Goal: Find specific page/section: Find specific page/section

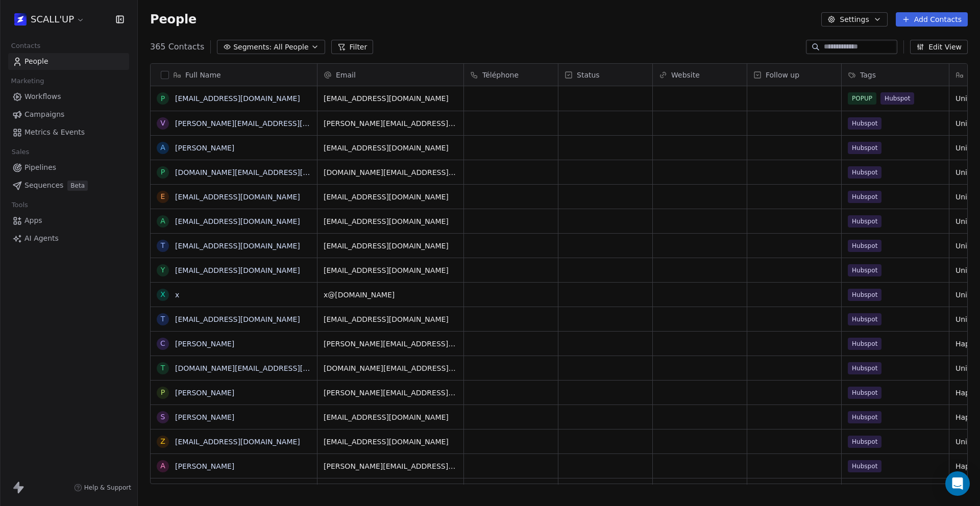
scroll to position [438, 835]
click at [67, 18] on html "SCALL'UP Contacts People Marketing Workflows Campaigns Metrics & Events Sales P…" at bounding box center [490, 253] width 980 height 506
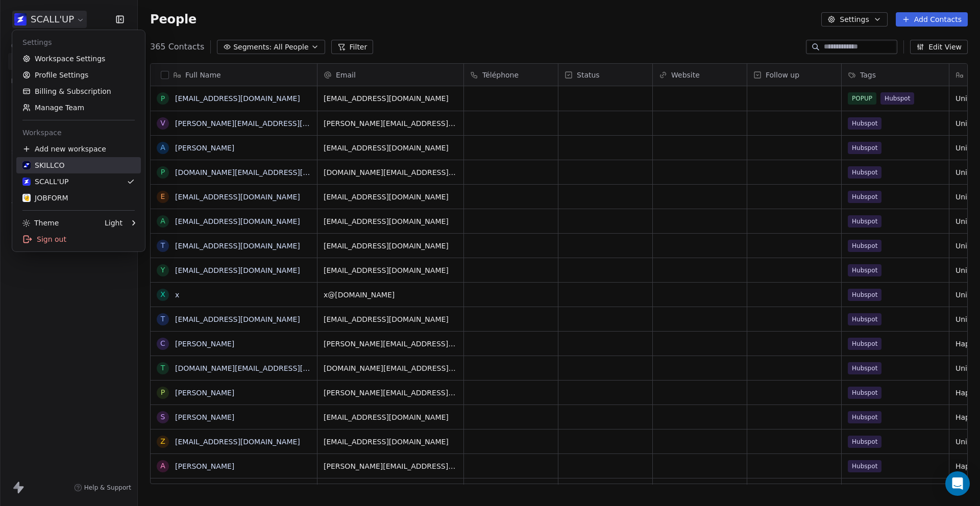
click at [68, 160] on div "SKILLCO" at bounding box center [78, 165] width 112 height 10
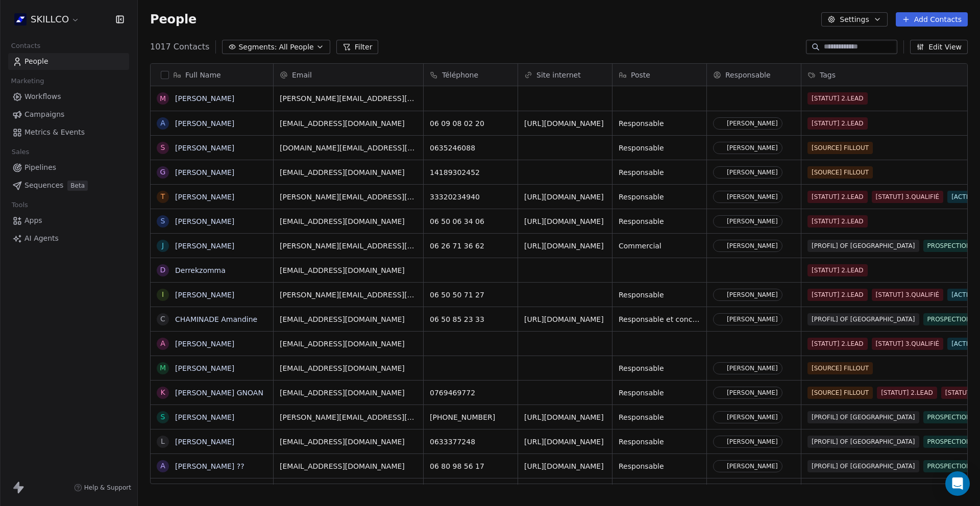
scroll to position [438, 835]
drag, startPoint x: 150, startPoint y: 47, endPoint x: 174, endPoint y: 49, distance: 23.5
click at [174, 49] on span "1017 Contacts" at bounding box center [179, 47] width 59 height 12
click at [363, 42] on button "Filter" at bounding box center [357, 47] width 42 height 14
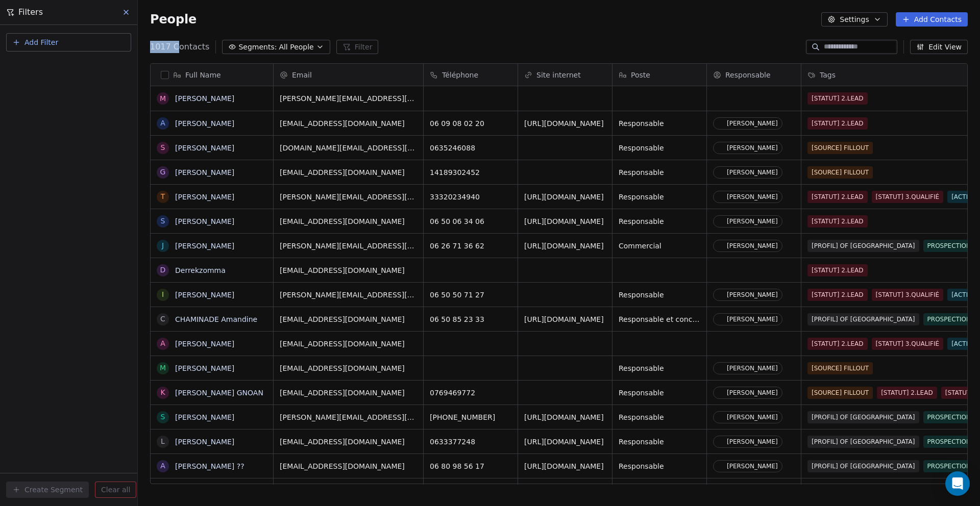
click at [39, 44] on span "Add Filter" at bounding box center [42, 42] width 34 height 11
click at [50, 83] on span "Contact activity" at bounding box center [45, 83] width 57 height 11
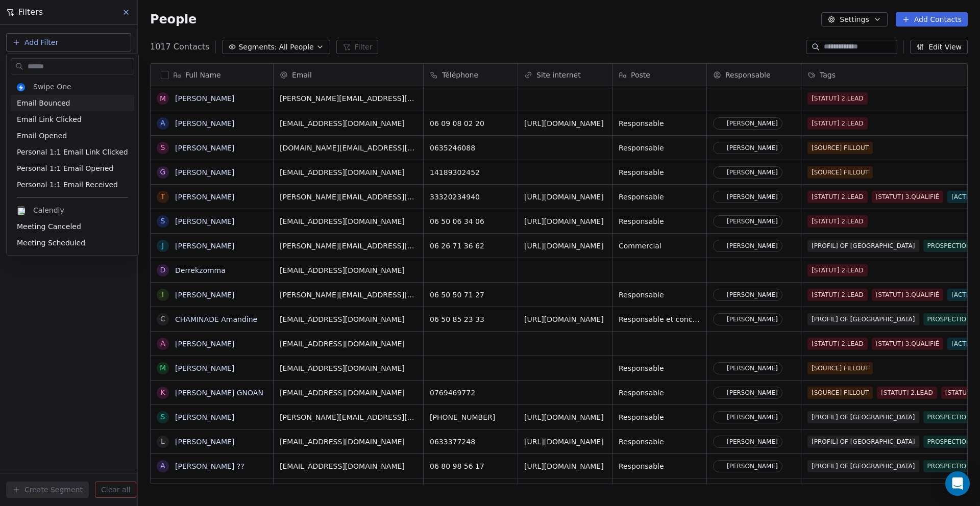
click at [125, 15] on html "SKILLCO Contacts People Marketing Workflows Campaigns Metrics & Events Sales Pi…" at bounding box center [490, 253] width 980 height 506
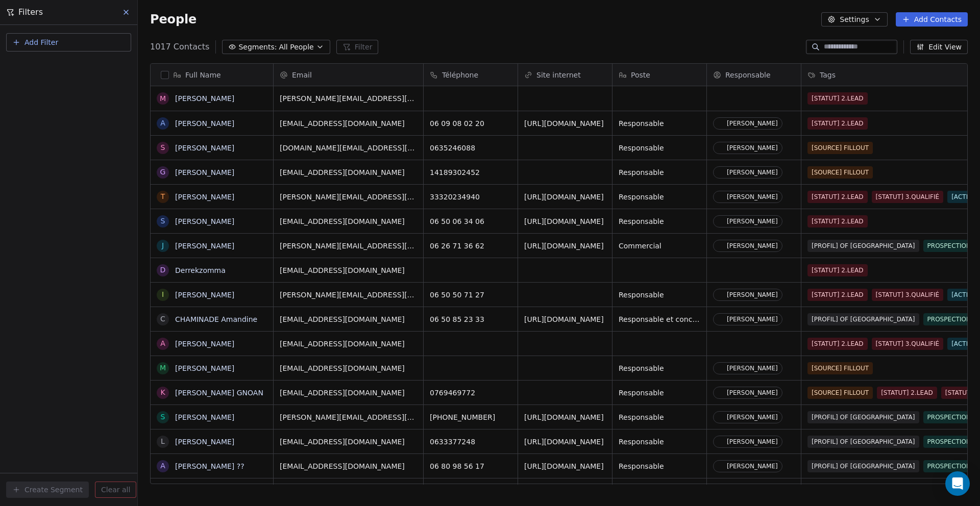
click at [39, 40] on span "Add Filter" at bounding box center [42, 42] width 34 height 11
click at [46, 72] on div "Contact properties" at bounding box center [69, 66] width 116 height 16
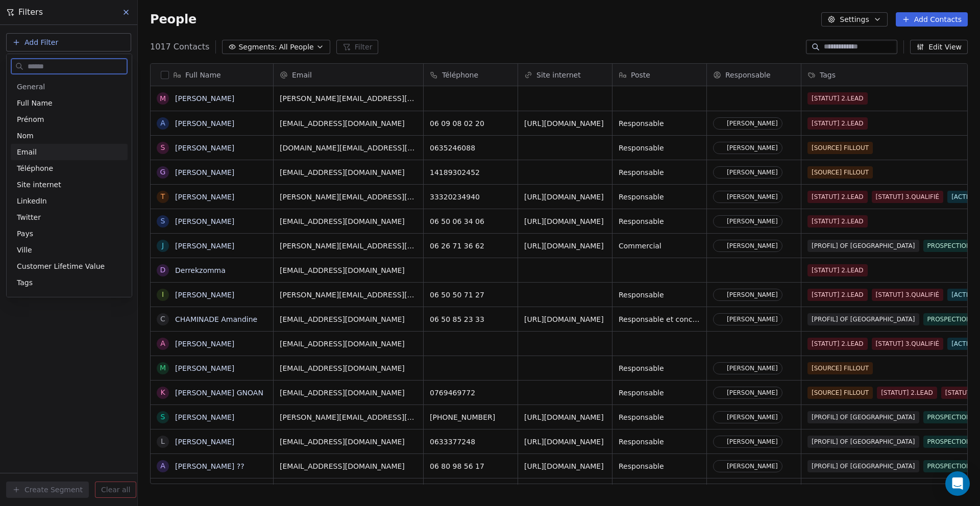
click at [53, 147] on div "Email" at bounding box center [69, 152] width 105 height 10
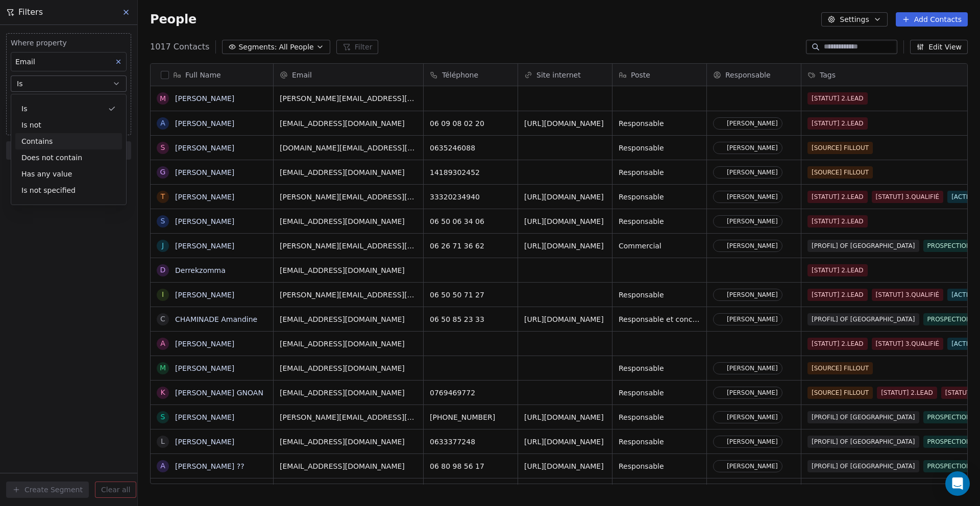
click at [61, 139] on div "Contains" at bounding box center [68, 141] width 107 height 16
click at [54, 107] on input at bounding box center [68, 103] width 115 height 15
type input "*****"
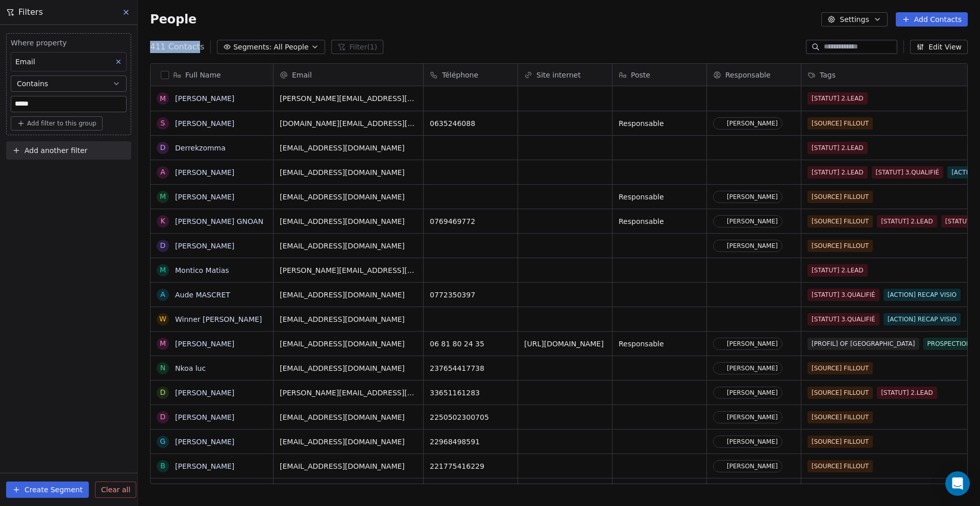
drag, startPoint x: 147, startPoint y: 50, endPoint x: 193, endPoint y: 52, distance: 46.5
click at [193, 52] on div "411 Contacts Segments: All People Filter (1) Edit View" at bounding box center [559, 47] width 842 height 16
click at [644, 103] on div "grid" at bounding box center [660, 98] width 94 height 25
click at [908, 103] on html "SKILLCO Contacts People Marketing Workflows Campaigns Metrics & Events Sales Pi…" at bounding box center [490, 253] width 980 height 506
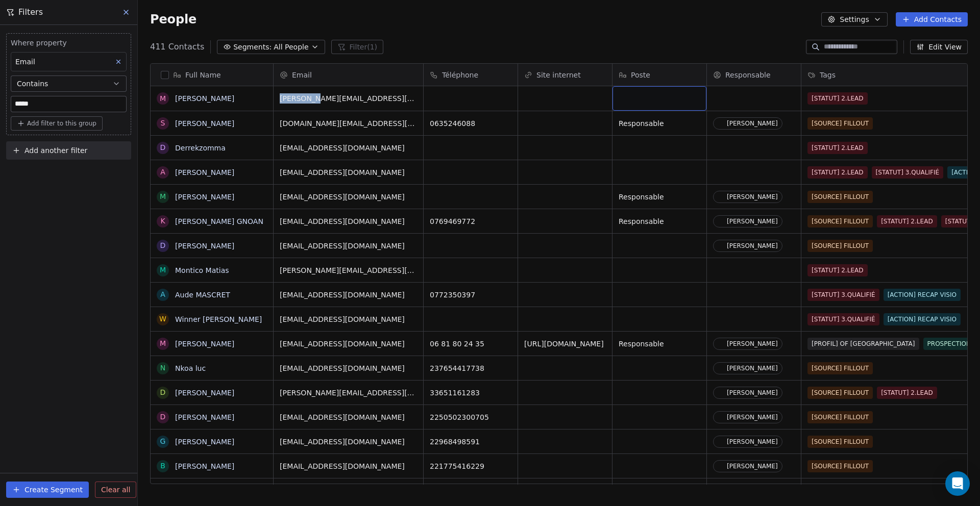
scroll to position [0, 21]
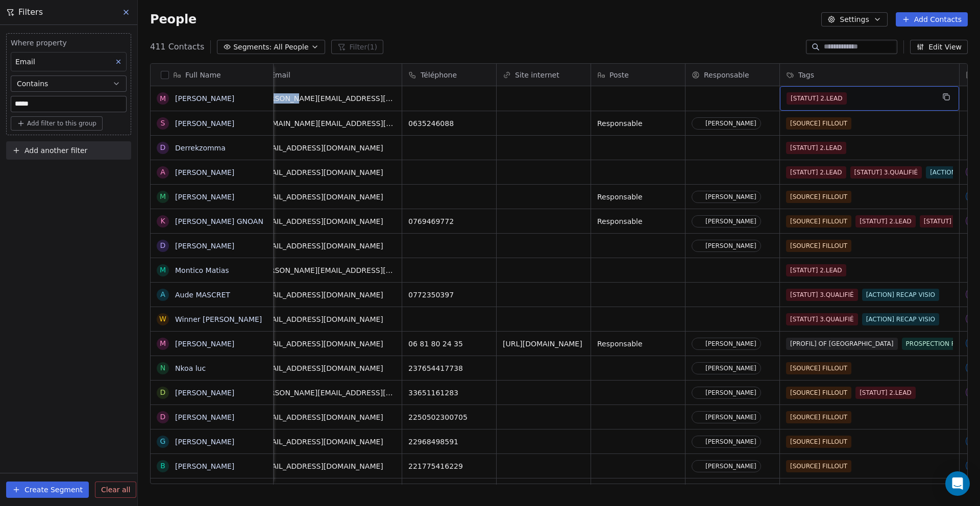
click at [896, 103] on div "[STATUT] 2.LEAD" at bounding box center [861, 98] width 148 height 12
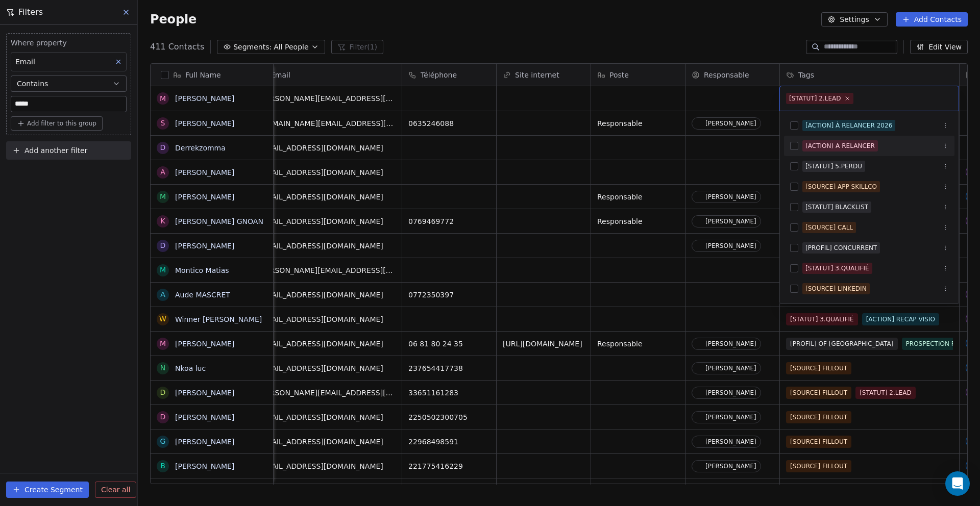
scroll to position [438, 835]
